Goal: Transaction & Acquisition: Download file/media

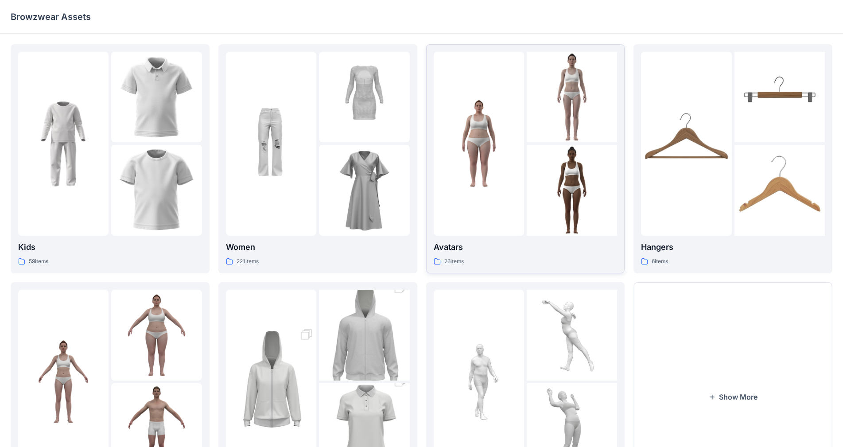
click at [443, 214] on div at bounding box center [479, 144] width 90 height 184
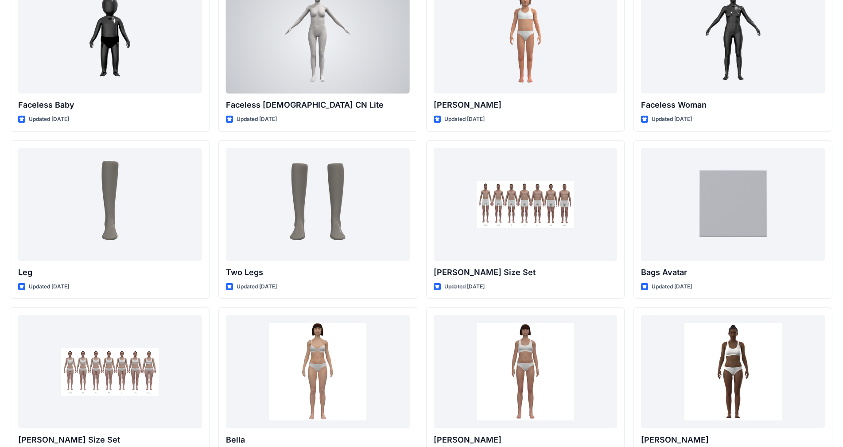
scroll to position [576, 0]
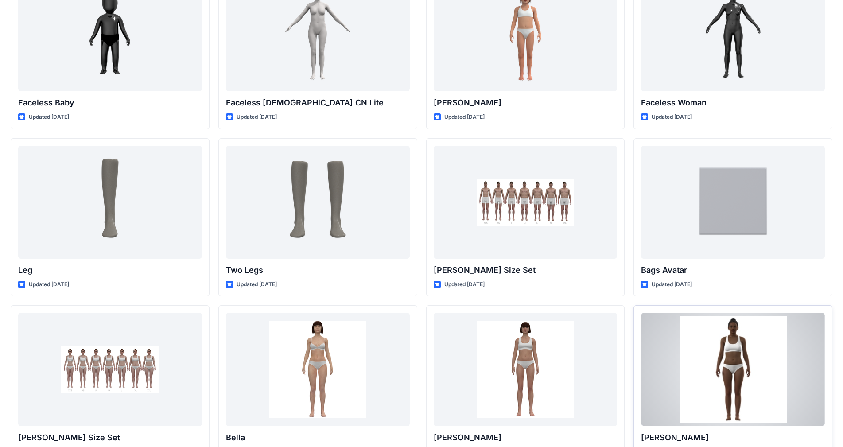
click at [443, 344] on div at bounding box center [733, 369] width 184 height 113
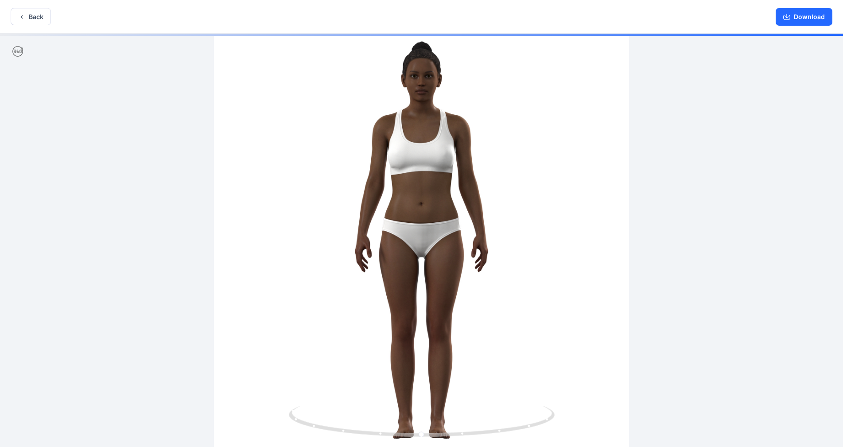
click at [16, 52] on icon at bounding box center [17, 51] width 11 height 11
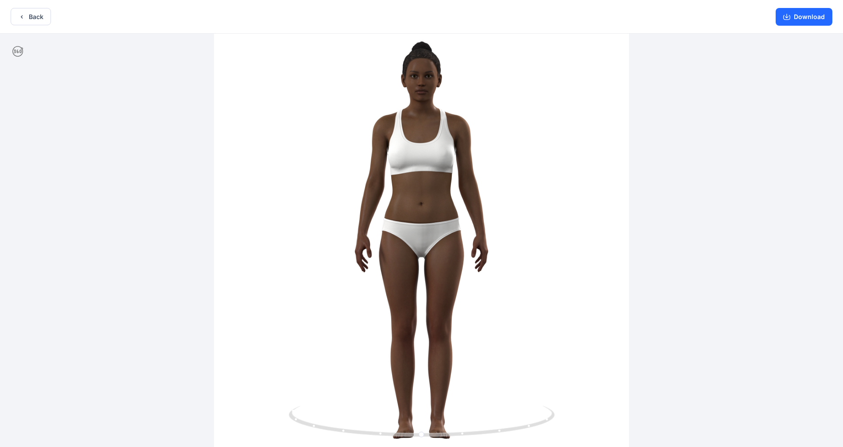
click at [16, 52] on icon at bounding box center [17, 51] width 11 height 11
click at [443, 137] on div at bounding box center [421, 241] width 843 height 415
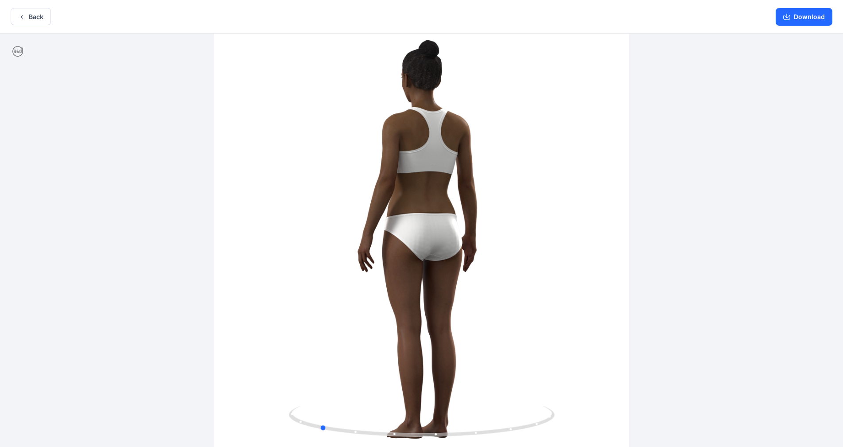
drag, startPoint x: 502, startPoint y: 137, endPoint x: 393, endPoint y: 148, distance: 109.7
click at [393, 148] on div at bounding box center [421, 241] width 843 height 415
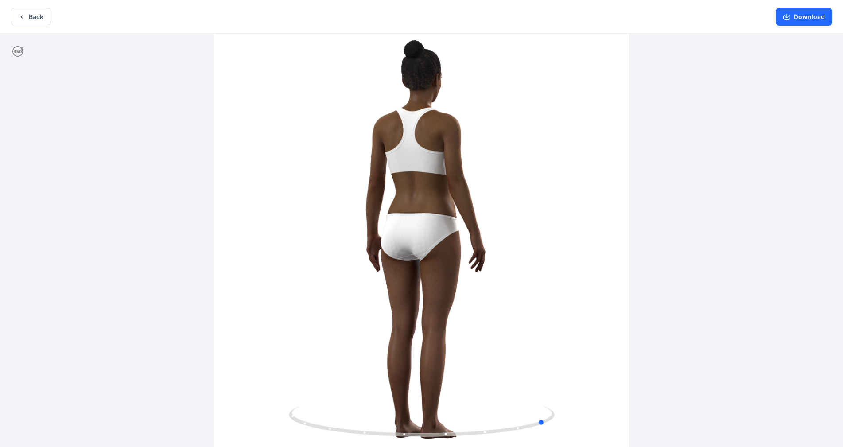
drag, startPoint x: 393, startPoint y: 145, endPoint x: 353, endPoint y: 155, distance: 41.2
click at [353, 155] on div at bounding box center [421, 241] width 843 height 415
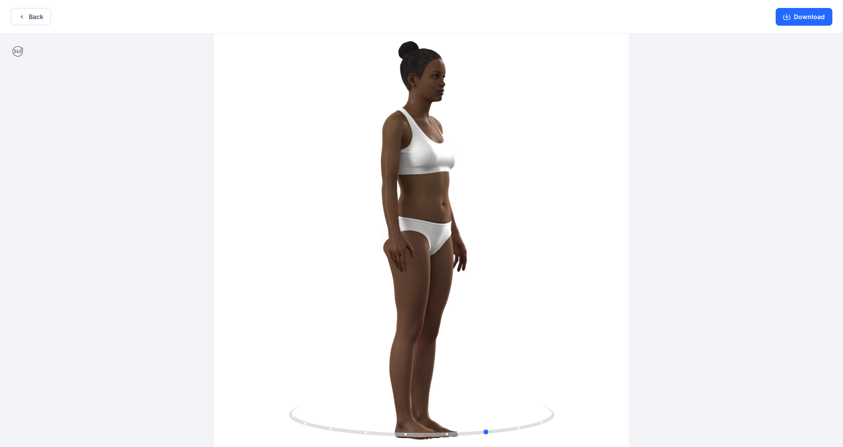
drag, startPoint x: 368, startPoint y: 156, endPoint x: 318, endPoint y: 160, distance: 50.2
click at [318, 160] on div at bounding box center [421, 241] width 843 height 415
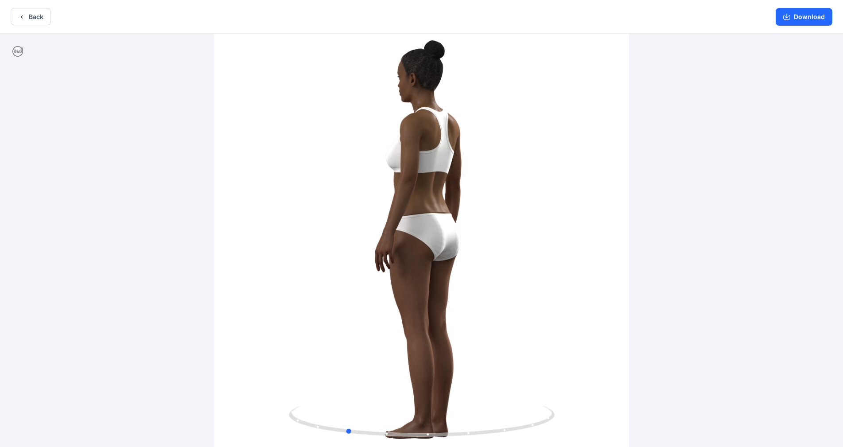
drag, startPoint x: 323, startPoint y: 156, endPoint x: 470, endPoint y: 174, distance: 147.8
click at [443, 175] on div at bounding box center [421, 241] width 843 height 415
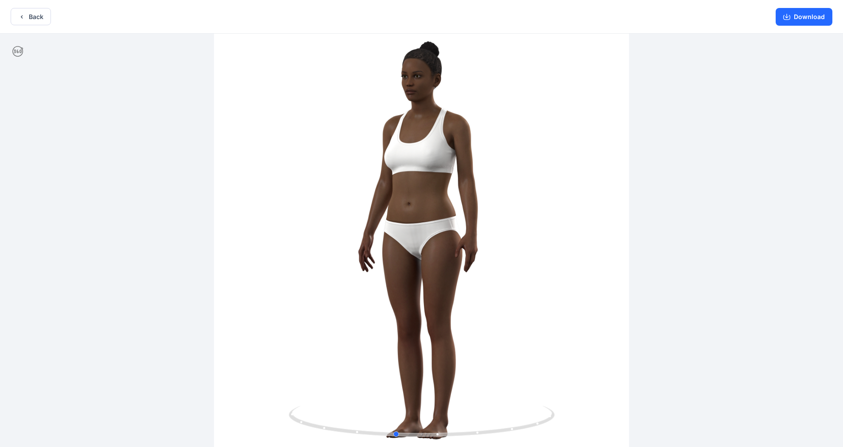
drag, startPoint x: 451, startPoint y: 180, endPoint x: 483, endPoint y: 173, distance: 32.6
click at [443, 173] on div at bounding box center [421, 241] width 843 height 415
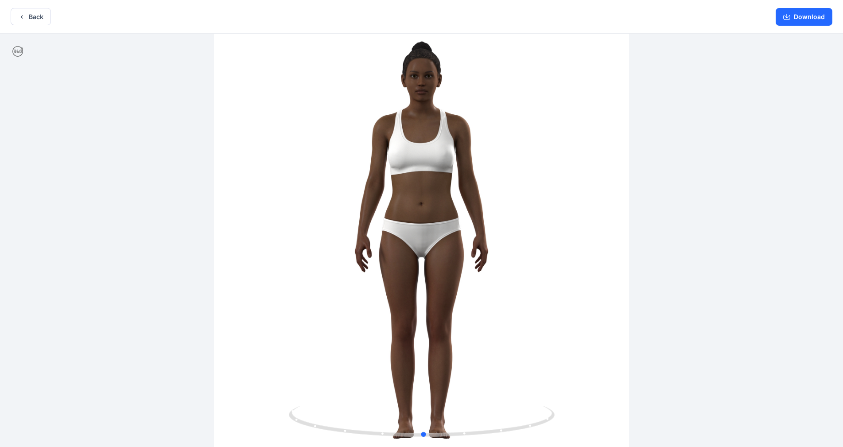
drag, startPoint x: 484, startPoint y: 173, endPoint x: 510, endPoint y: 173, distance: 26.2
click at [443, 173] on div at bounding box center [421, 241] width 843 height 415
drag, startPoint x: 510, startPoint y: 173, endPoint x: 526, endPoint y: 170, distance: 16.2
click at [443, 170] on div at bounding box center [421, 241] width 843 height 415
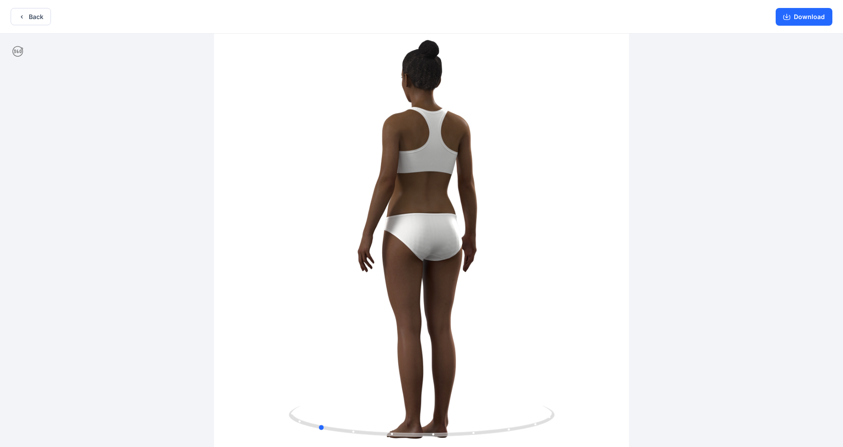
drag, startPoint x: 522, startPoint y: 171, endPoint x: 385, endPoint y: 187, distance: 137.8
click at [385, 187] on div at bounding box center [421, 241] width 843 height 415
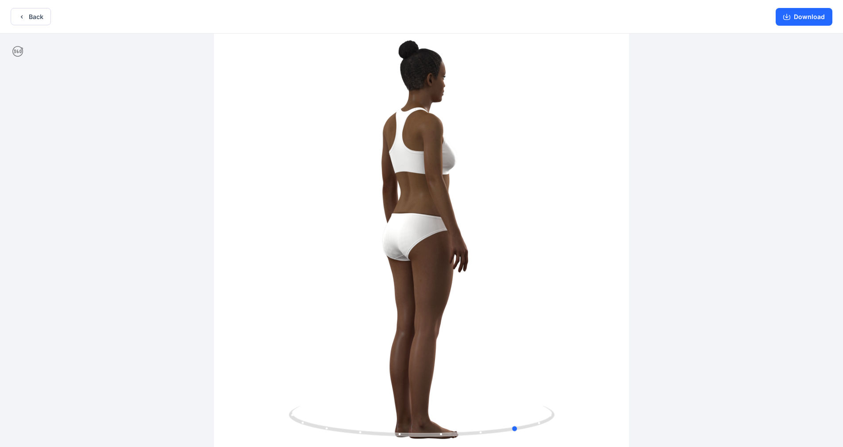
drag, startPoint x: 383, startPoint y: 186, endPoint x: 330, endPoint y: 186, distance: 52.3
click at [331, 186] on div at bounding box center [421, 241] width 843 height 415
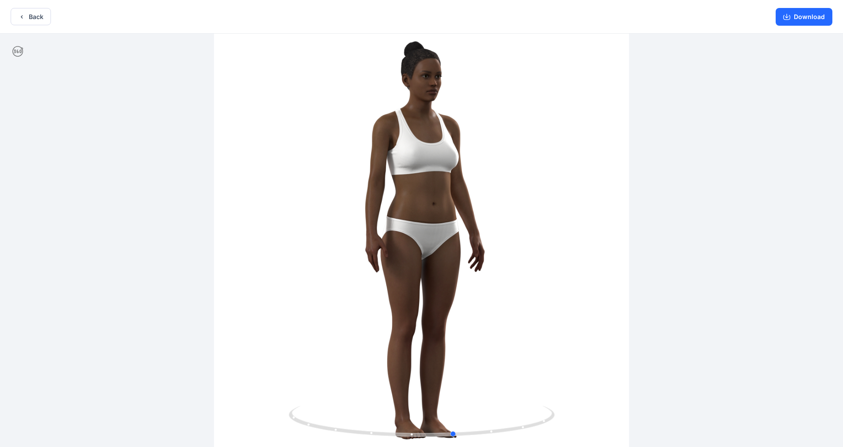
drag, startPoint x: 355, startPoint y: 187, endPoint x: 295, endPoint y: 188, distance: 60.7
click at [295, 188] on div at bounding box center [421, 241] width 843 height 415
click at [33, 17] on button "Back" at bounding box center [31, 16] width 40 height 17
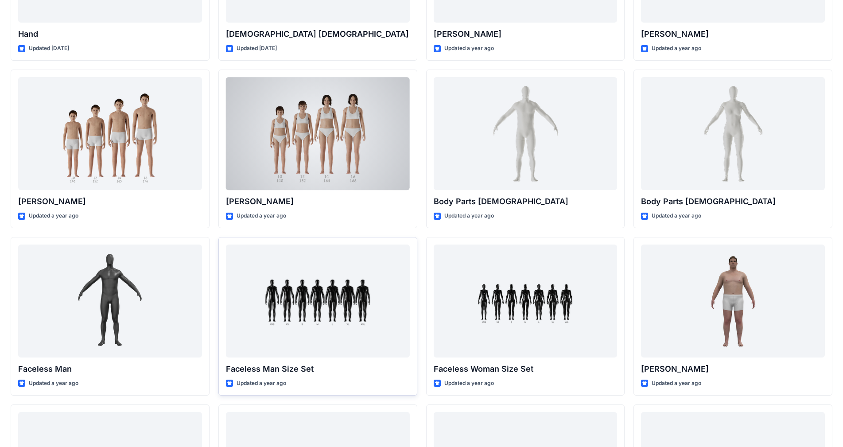
scroll to position [133, 0]
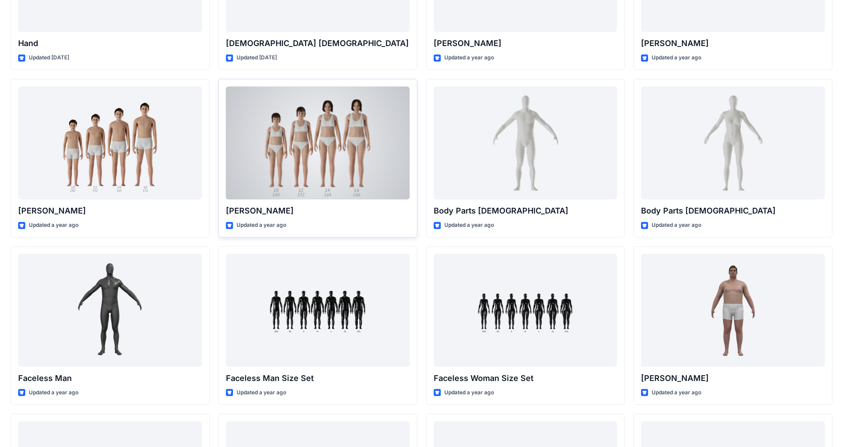
click at [332, 138] on div at bounding box center [318, 142] width 184 height 113
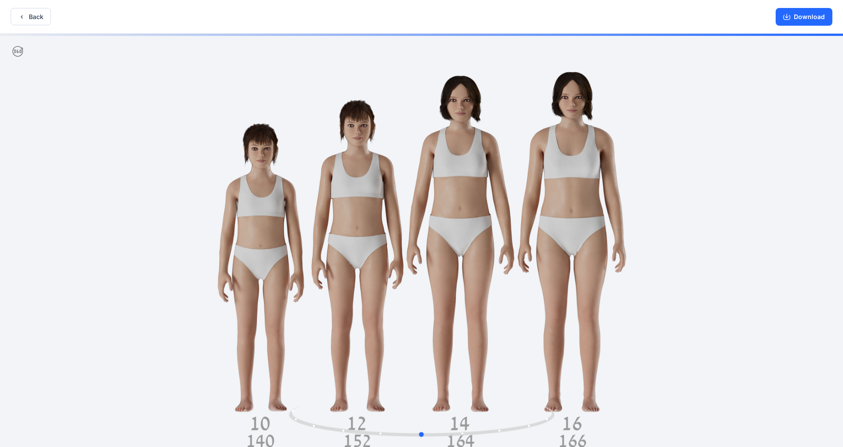
click at [206, 184] on div at bounding box center [421, 241] width 843 height 415
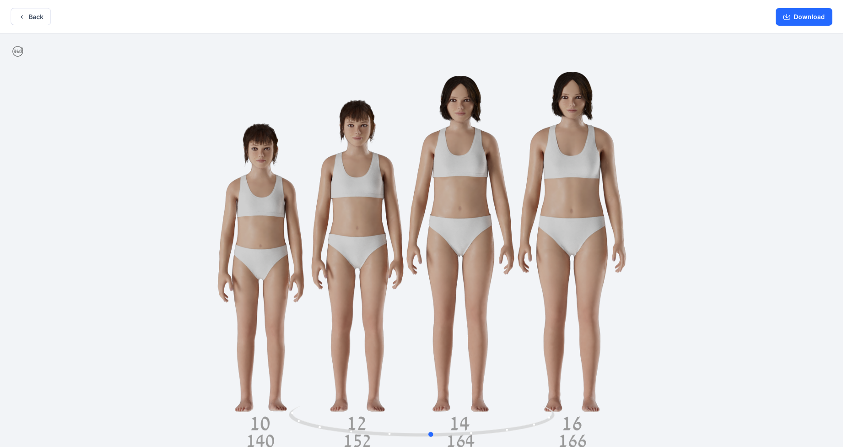
drag, startPoint x: 206, startPoint y: 184, endPoint x: 217, endPoint y: 226, distance: 43.9
click at [217, 226] on div at bounding box center [421, 241] width 843 height 415
click at [30, 16] on button "Back" at bounding box center [31, 16] width 40 height 17
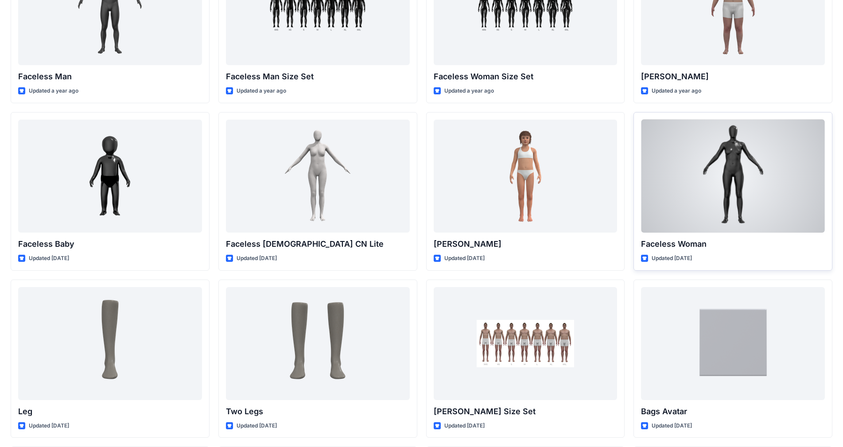
scroll to position [532, 0]
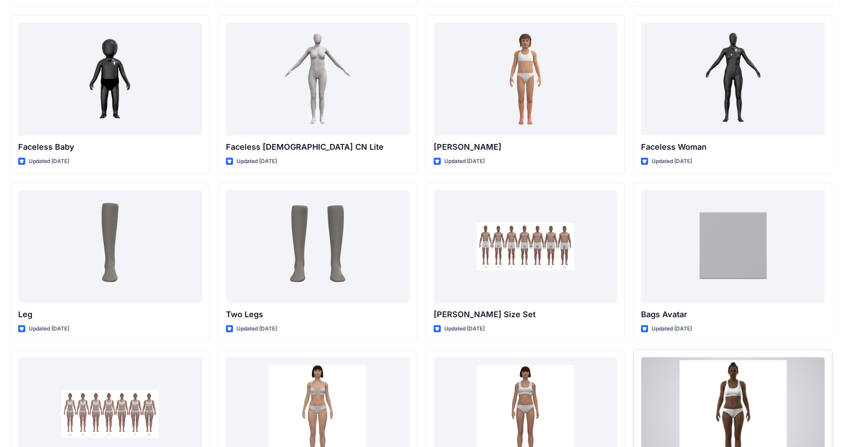
click at [443, 354] on div at bounding box center [733, 413] width 184 height 113
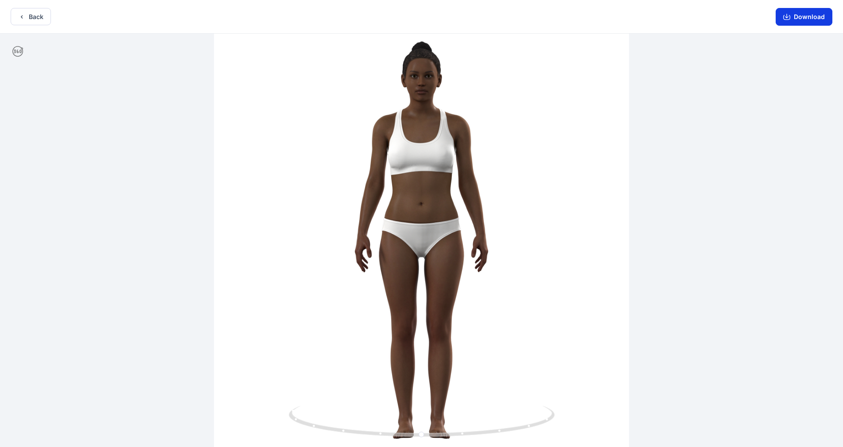
click at [443, 18] on icon "button" at bounding box center [787, 16] width 7 height 7
click at [16, 16] on button "Back" at bounding box center [31, 16] width 40 height 17
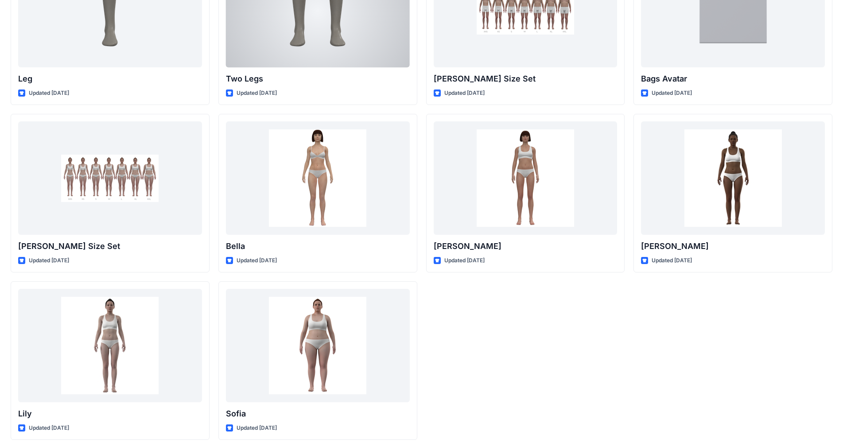
scroll to position [771, 0]
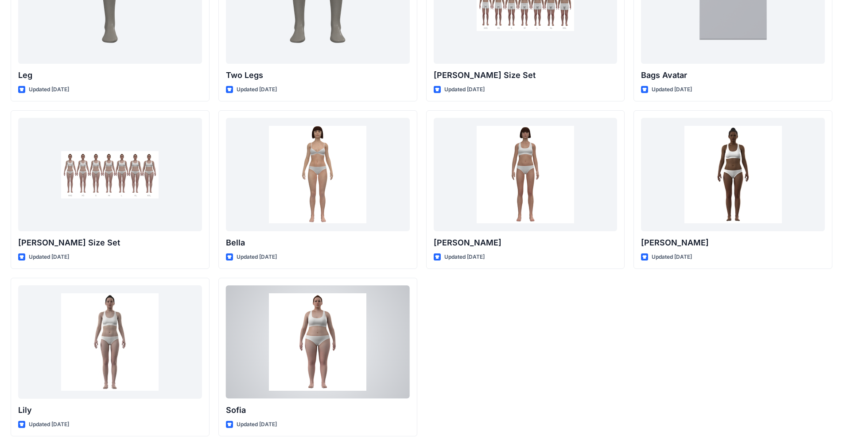
click at [328, 320] on div at bounding box center [318, 341] width 184 height 113
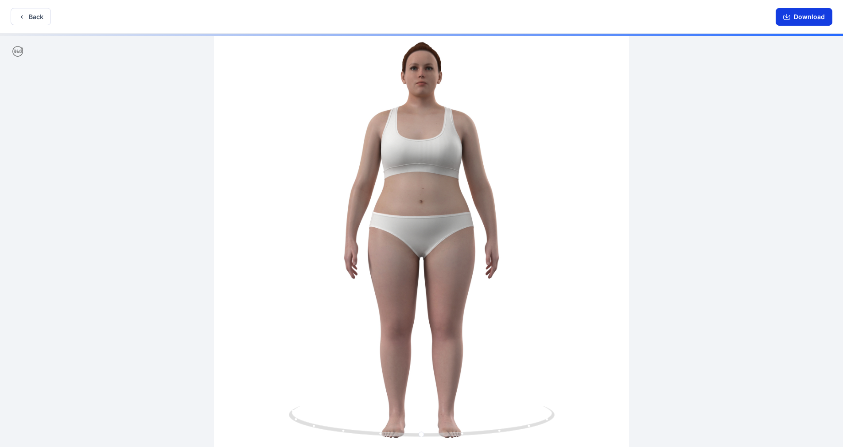
click at [443, 18] on button "Download" at bounding box center [804, 17] width 57 height 18
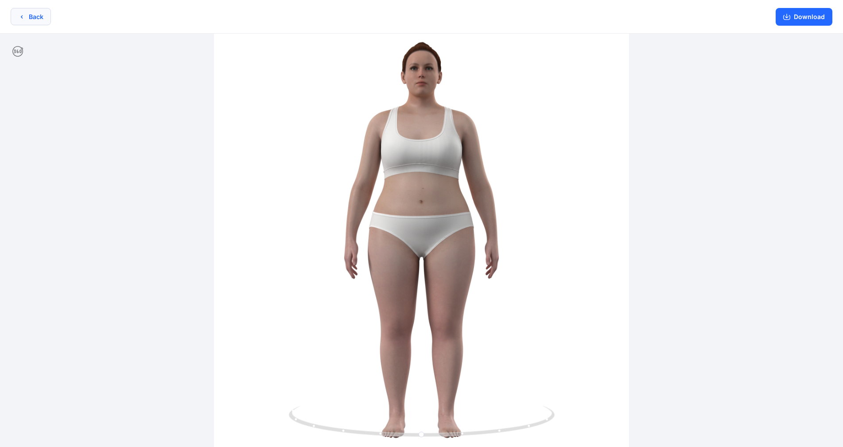
click at [17, 15] on button "Back" at bounding box center [31, 16] width 40 height 17
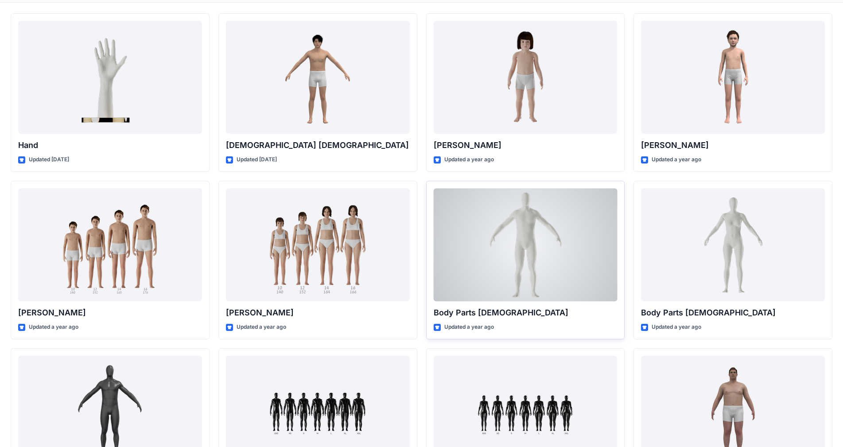
scroll to position [18, 0]
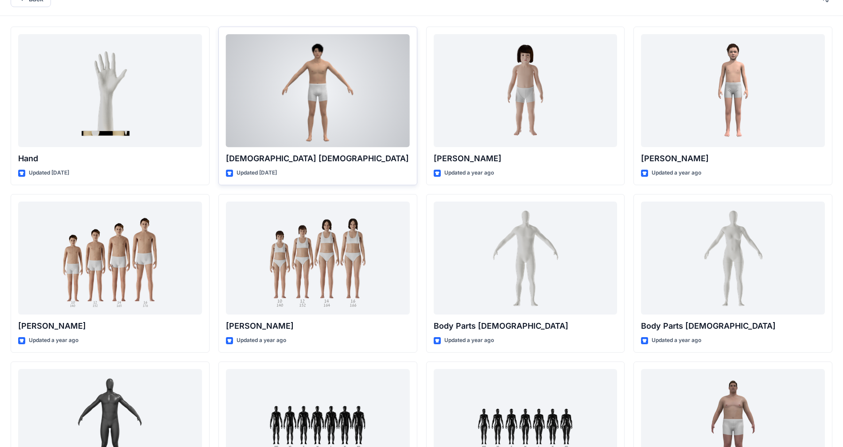
click at [344, 118] on div at bounding box center [318, 90] width 184 height 113
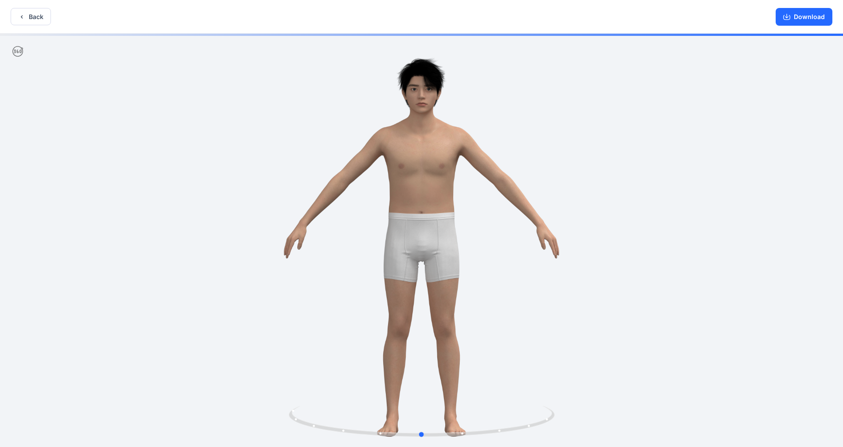
click at [249, 146] on div at bounding box center [421, 241] width 843 height 415
drag, startPoint x: 249, startPoint y: 146, endPoint x: 226, endPoint y: 157, distance: 25.4
click at [226, 157] on div at bounding box center [421, 241] width 843 height 415
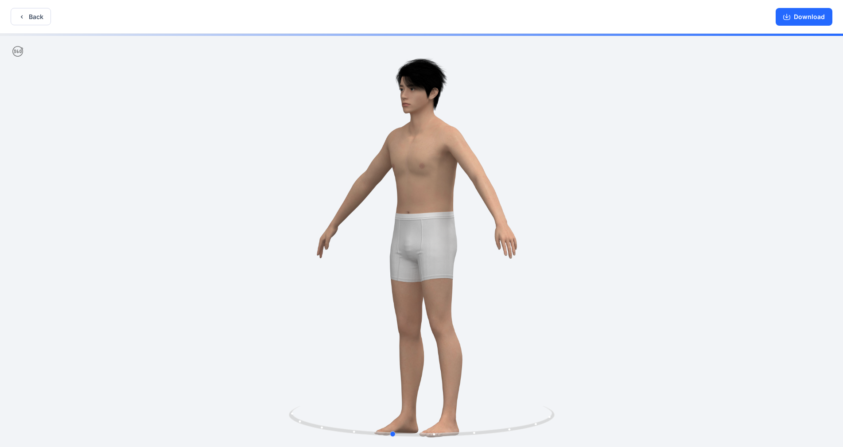
drag, startPoint x: 225, startPoint y: 157, endPoint x: 185, endPoint y: 168, distance: 41.1
click at [185, 168] on div at bounding box center [421, 241] width 843 height 415
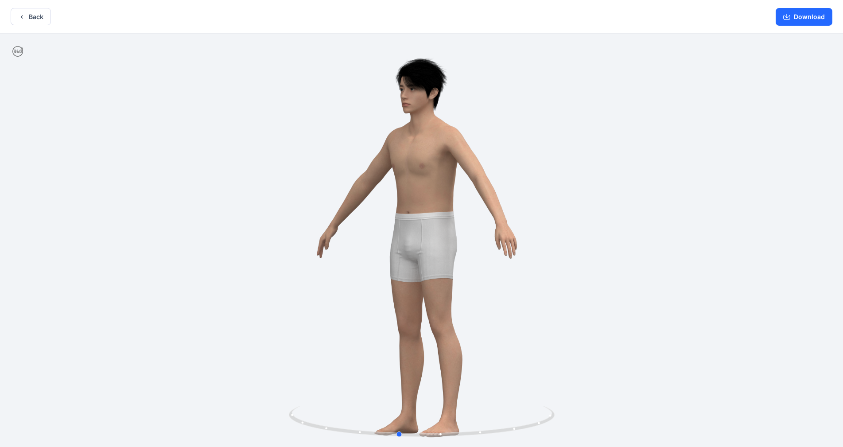
drag, startPoint x: 185, startPoint y: 168, endPoint x: 491, endPoint y: 163, distance: 305.4
click at [443, 163] on div at bounding box center [421, 241] width 843 height 415
click at [443, 14] on button "Download" at bounding box center [804, 17] width 57 height 18
click at [27, 19] on button "Back" at bounding box center [31, 16] width 40 height 17
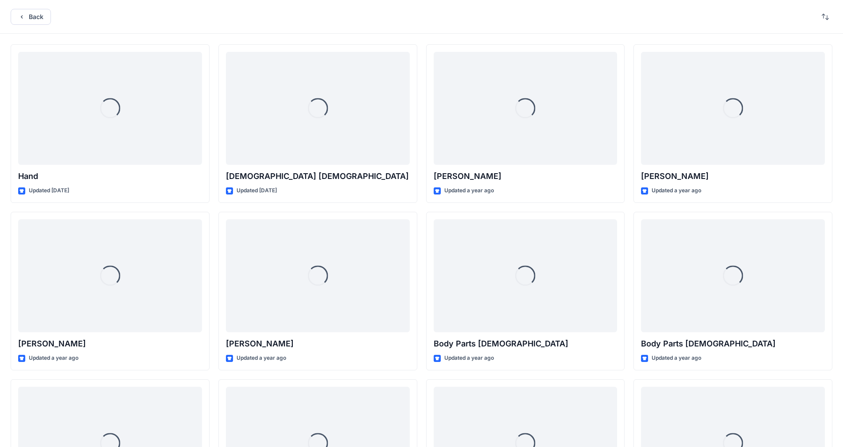
scroll to position [18, 0]
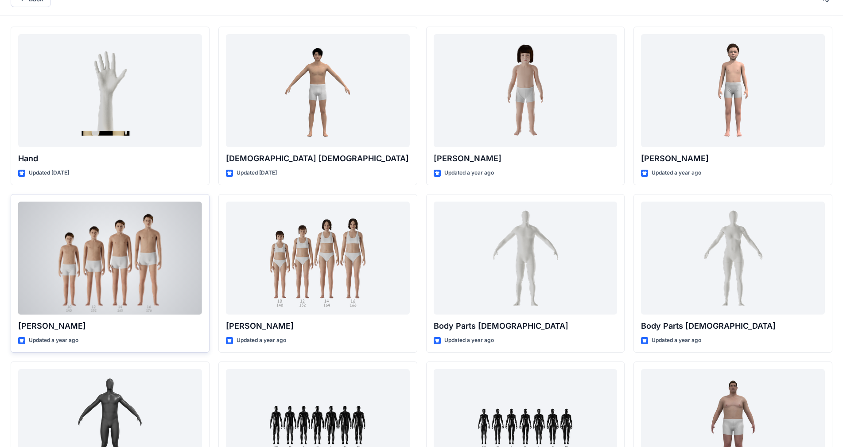
click at [158, 226] on div at bounding box center [110, 258] width 184 height 113
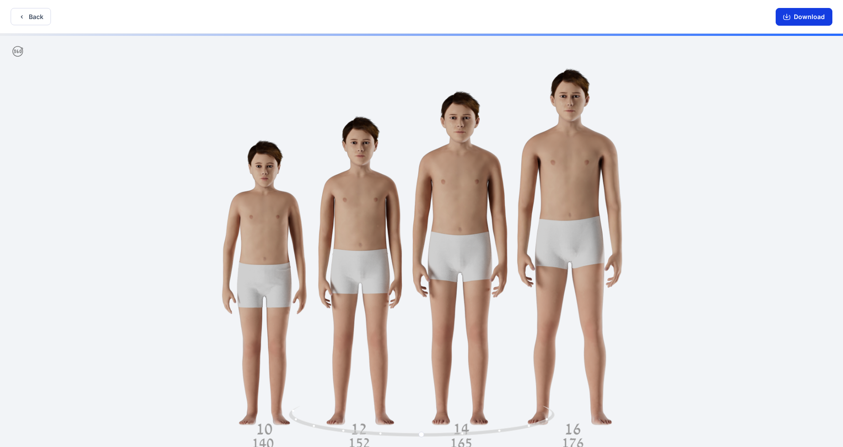
click at [443, 15] on icon "button" at bounding box center [787, 16] width 7 height 7
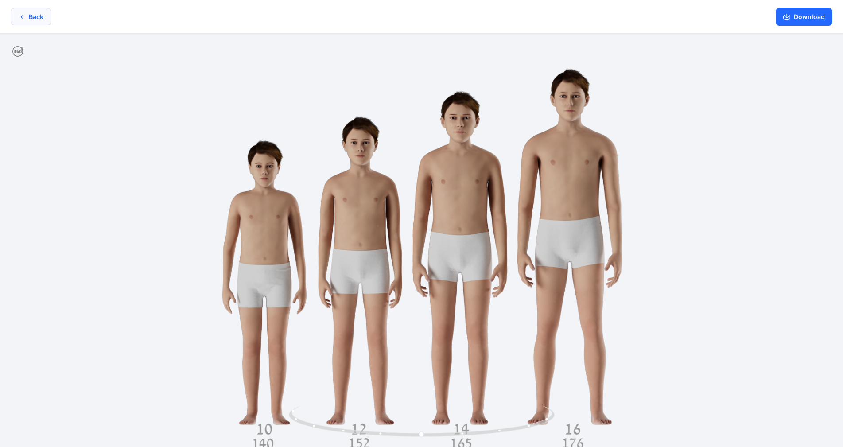
click at [43, 18] on button "Back" at bounding box center [31, 16] width 40 height 17
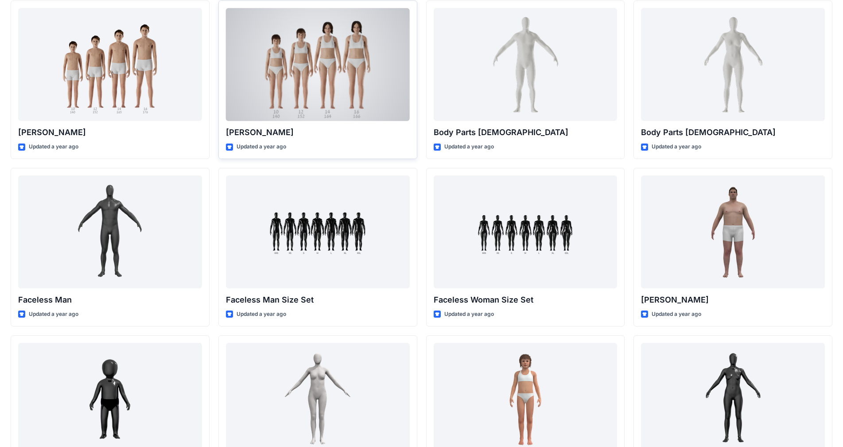
scroll to position [239, 0]
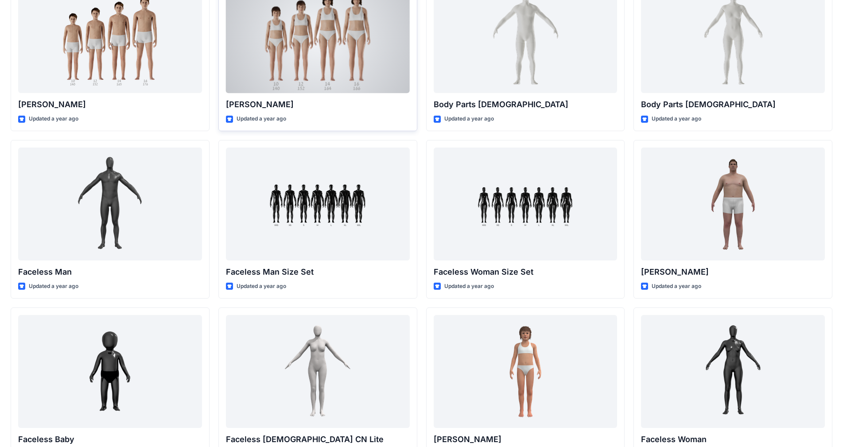
click at [291, 61] on div at bounding box center [318, 36] width 184 height 113
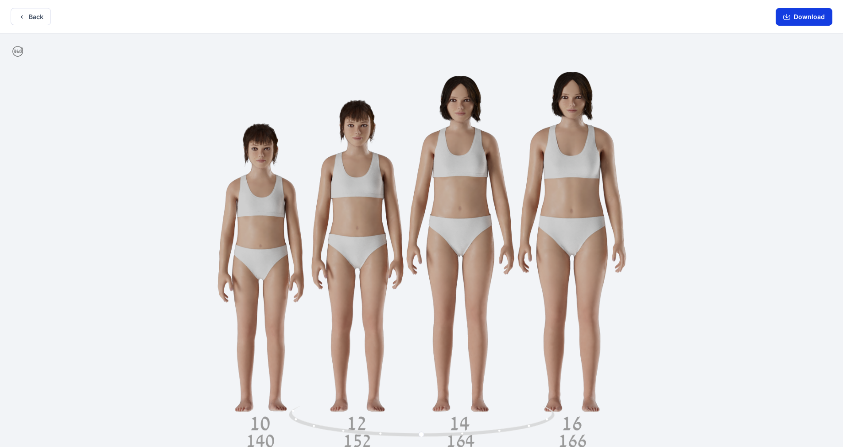
click at [443, 16] on button "Download" at bounding box center [804, 17] width 57 height 18
click at [26, 14] on button "Back" at bounding box center [31, 16] width 40 height 17
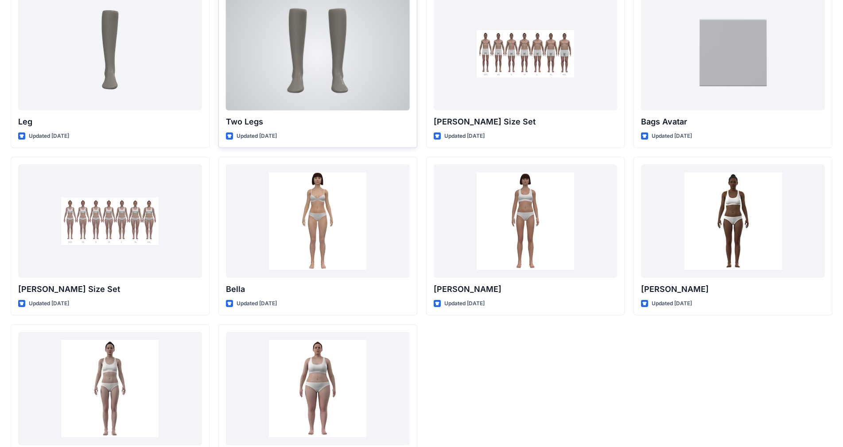
scroll to position [771, 0]
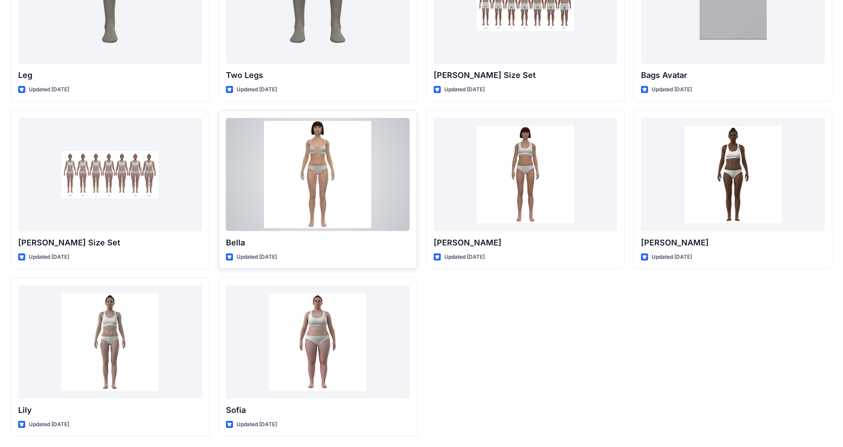
click at [284, 152] on div at bounding box center [318, 174] width 184 height 113
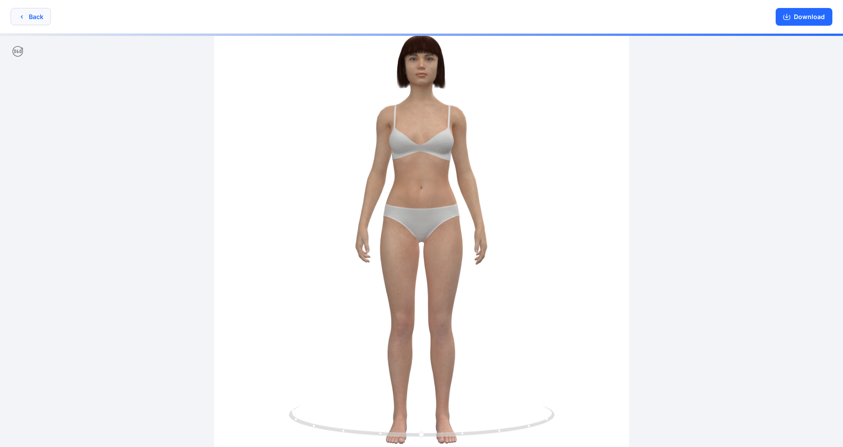
click at [36, 23] on button "Back" at bounding box center [31, 16] width 40 height 17
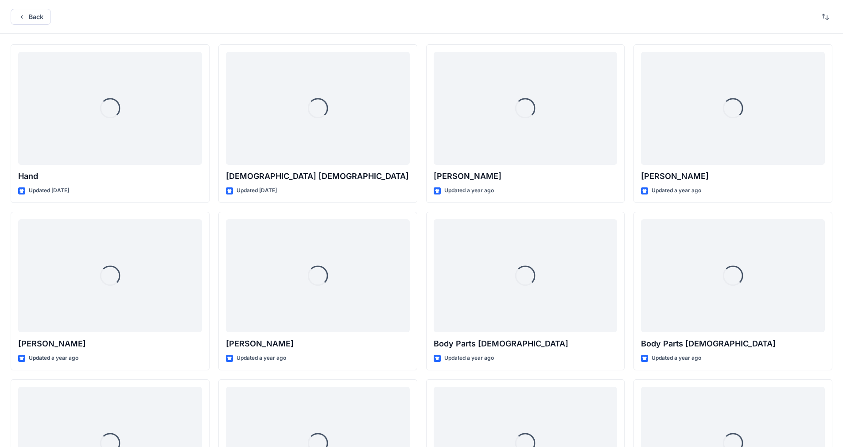
scroll to position [771, 0]
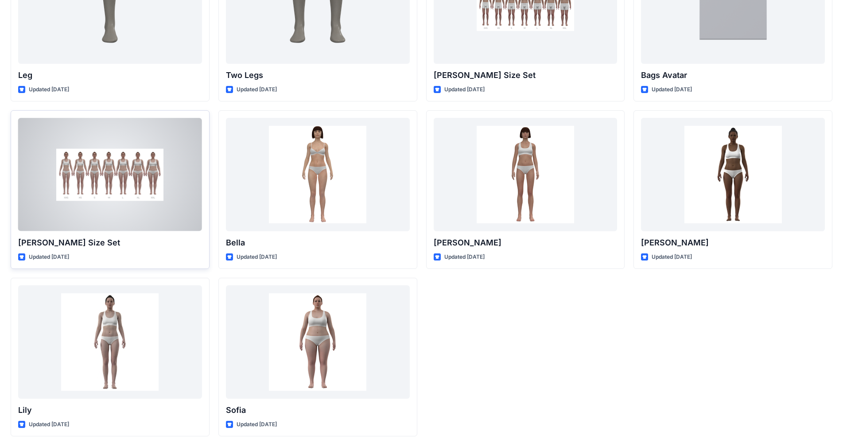
click at [133, 203] on div at bounding box center [110, 174] width 184 height 113
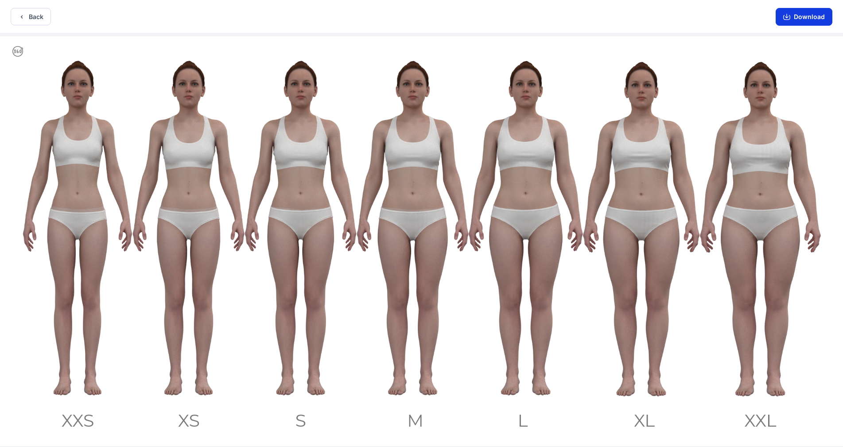
click at [443, 18] on button "Download" at bounding box center [804, 17] width 57 height 18
click at [37, 16] on button "Back" at bounding box center [31, 16] width 40 height 17
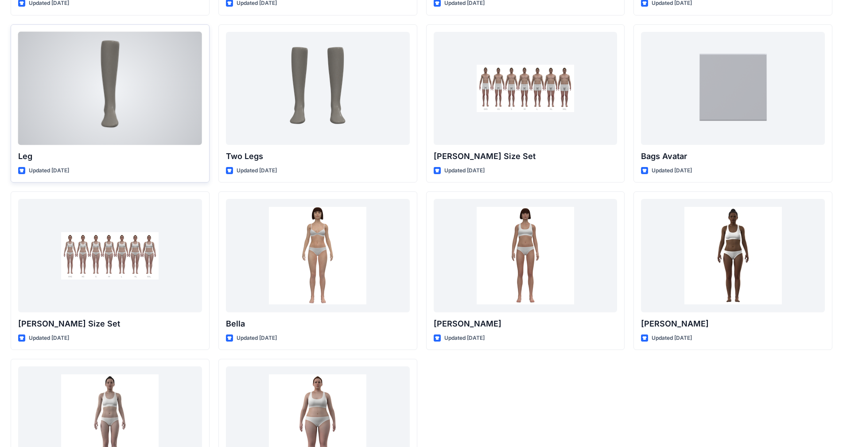
scroll to position [683, 0]
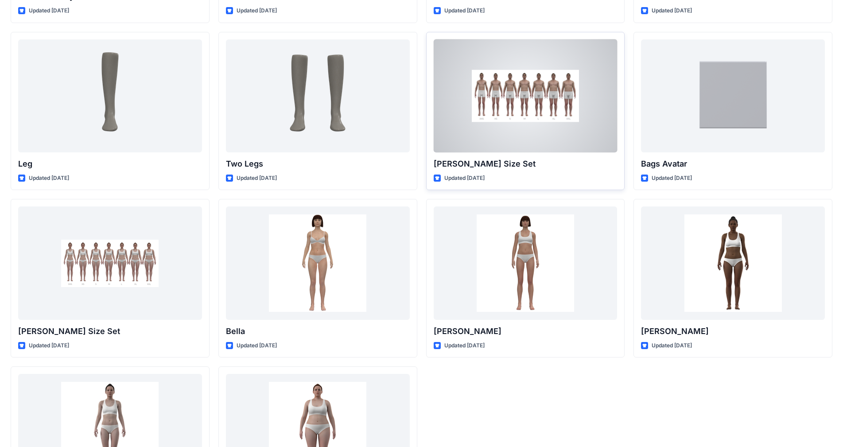
click at [443, 118] on div at bounding box center [526, 95] width 184 height 113
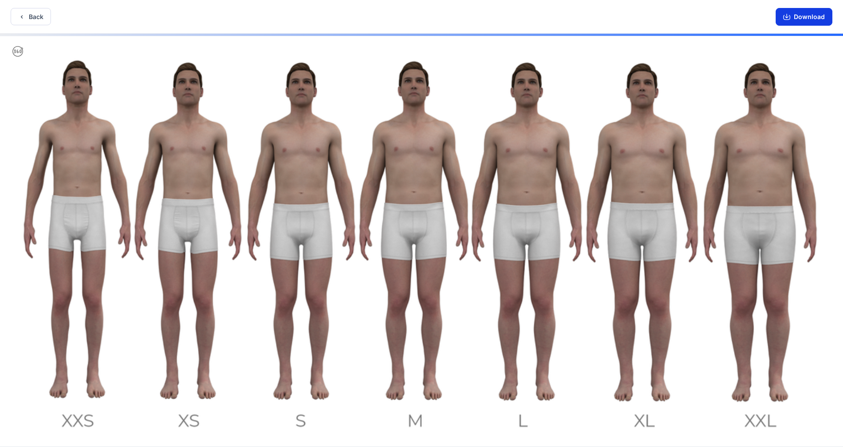
click at [443, 18] on button "Download" at bounding box center [804, 17] width 57 height 18
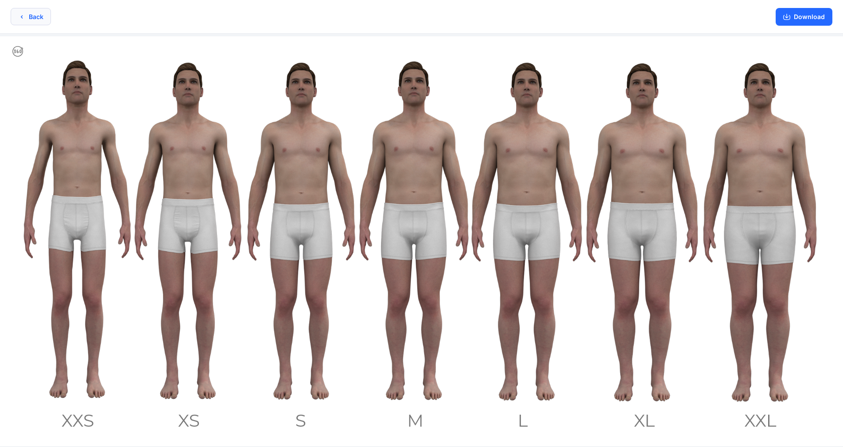
click at [37, 15] on button "Back" at bounding box center [31, 16] width 40 height 17
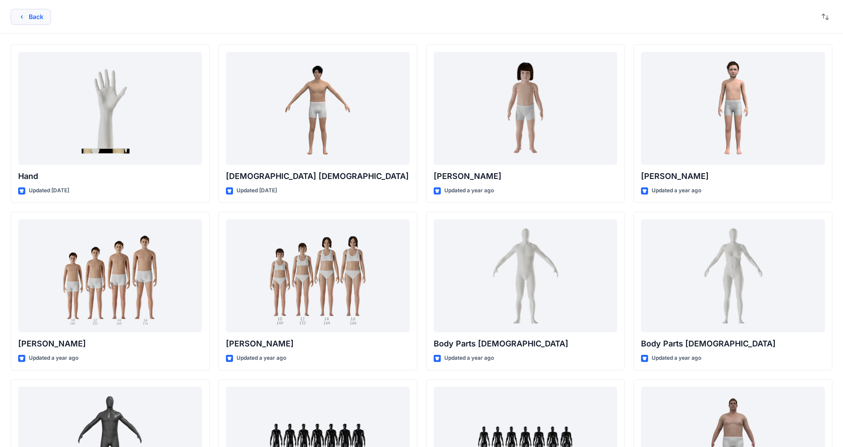
click at [33, 15] on button "Back" at bounding box center [31, 17] width 40 height 16
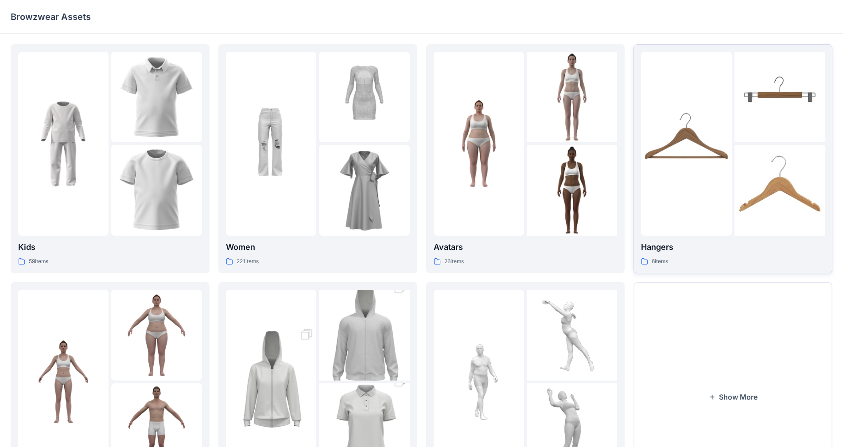
click at [443, 142] on img at bounding box center [686, 143] width 90 height 90
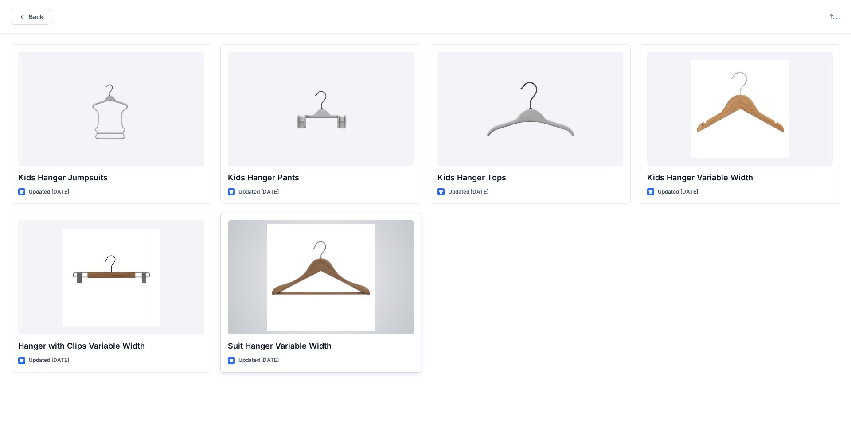
click at [328, 300] on div at bounding box center [321, 277] width 186 height 114
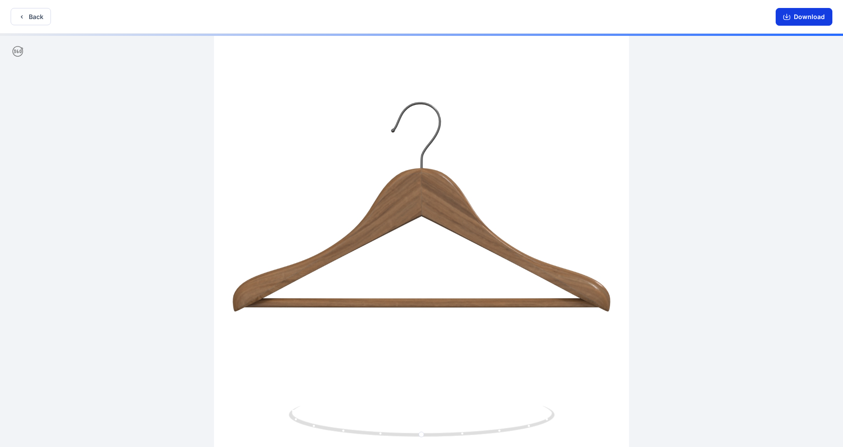
click at [443, 15] on button "Download" at bounding box center [804, 17] width 57 height 18
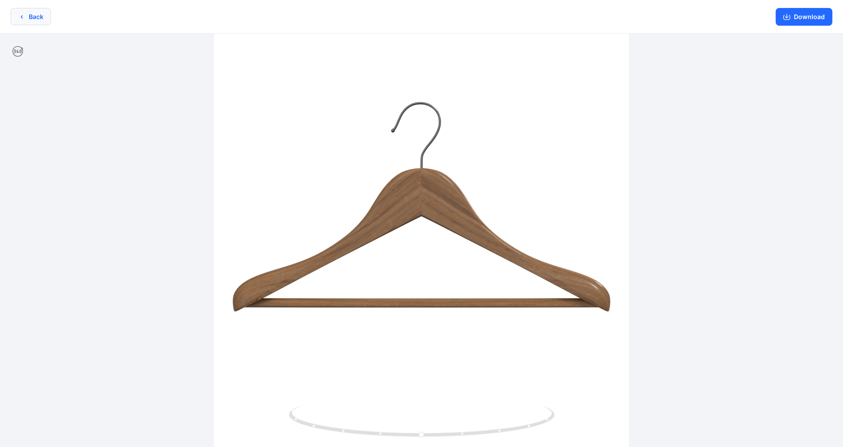
click at [25, 14] on icon "button" at bounding box center [21, 16] width 7 height 7
